Goal: Entertainment & Leisure: Consume media (video, audio)

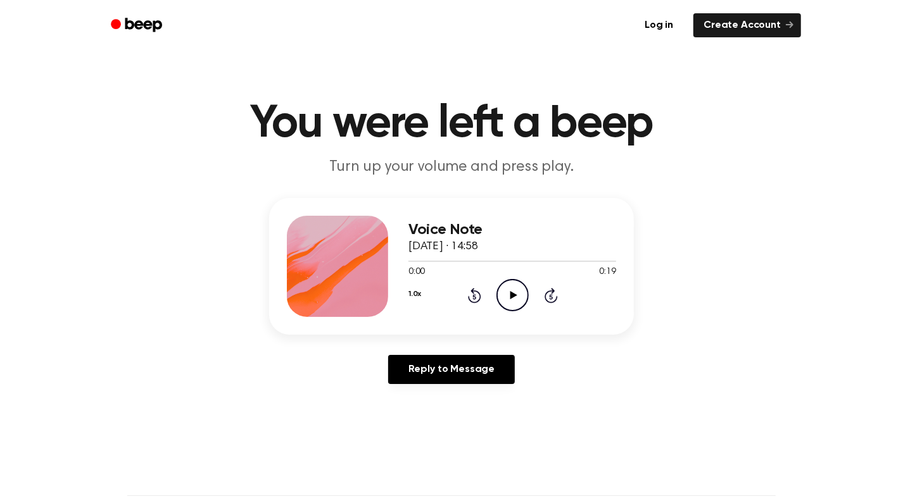
click at [518, 298] on icon "Play Audio" at bounding box center [512, 295] width 32 height 32
click at [514, 293] on icon "Play Audio" at bounding box center [512, 295] width 32 height 32
click at [510, 296] on icon "Play Audio" at bounding box center [512, 295] width 32 height 32
drag, startPoint x: 0, startPoint y: 0, endPoint x: 500, endPoint y: 302, distance: 583.8
click at [500, 302] on icon "Play Audio" at bounding box center [512, 295] width 32 height 32
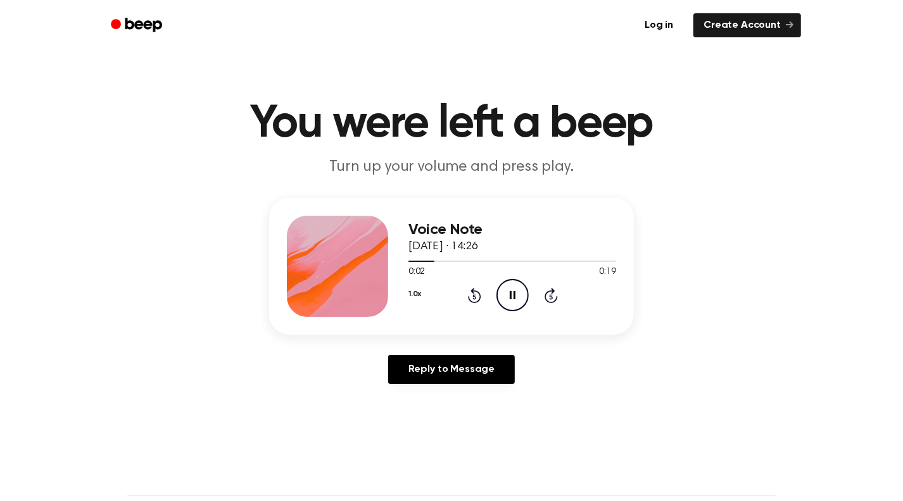
click at [504, 291] on icon "Pause Audio" at bounding box center [512, 295] width 32 height 32
click at [505, 294] on icon "Play Audio" at bounding box center [512, 295] width 32 height 32
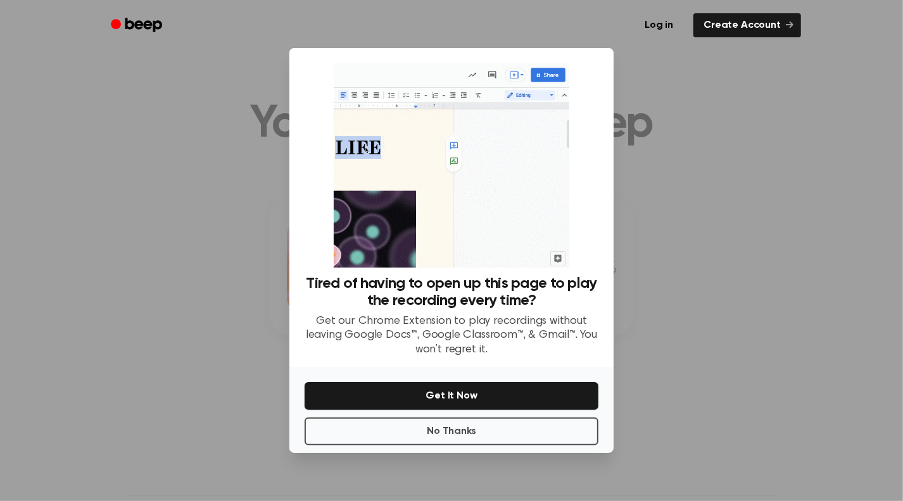
click at [683, 392] on div at bounding box center [451, 250] width 903 height 501
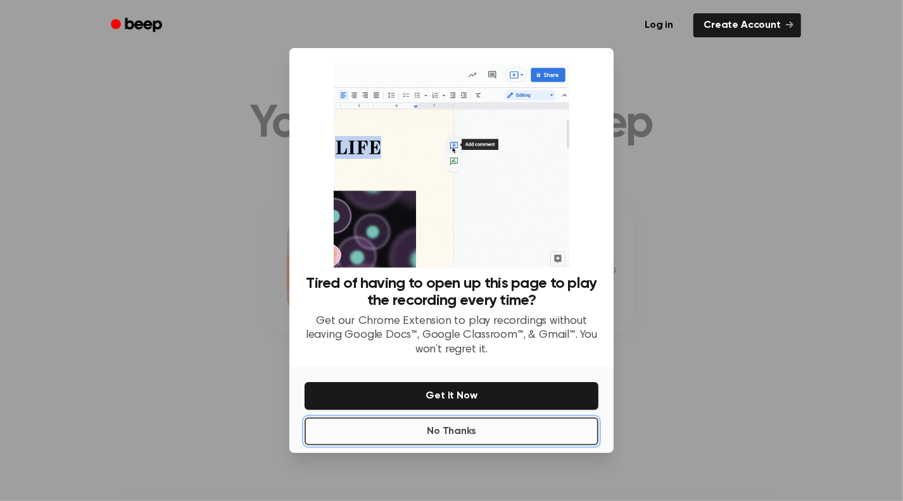
click at [443, 429] on button "No Thanks" at bounding box center [452, 432] width 294 height 28
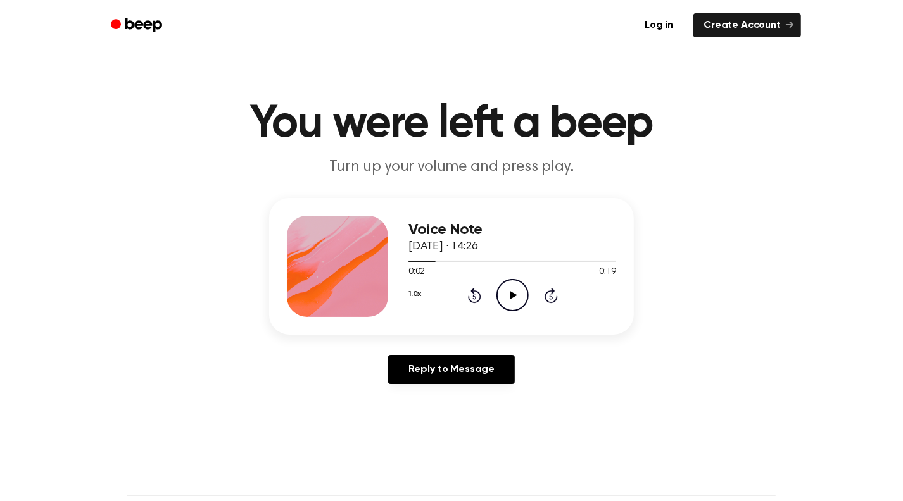
click at [507, 303] on icon "Play Audio" at bounding box center [512, 295] width 32 height 32
click at [510, 295] on icon at bounding box center [513, 295] width 6 height 8
click at [518, 299] on icon "Play Audio" at bounding box center [512, 295] width 32 height 32
drag, startPoint x: 517, startPoint y: 301, endPoint x: 515, endPoint y: 210, distance: 91.2
click at [517, 301] on icon "Pause Audio" at bounding box center [512, 295] width 32 height 32
